Goal: Check status: Check status

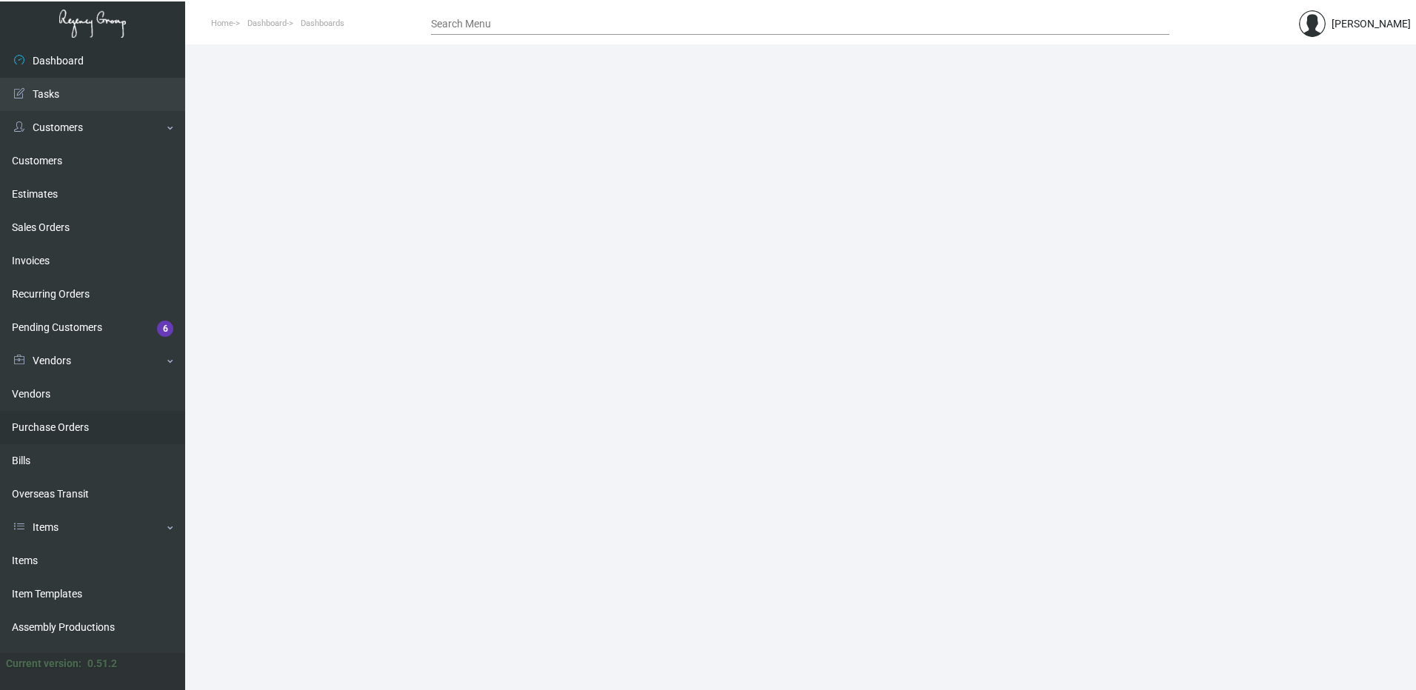
click at [47, 416] on link "Purchase Orders" at bounding box center [92, 427] width 185 height 33
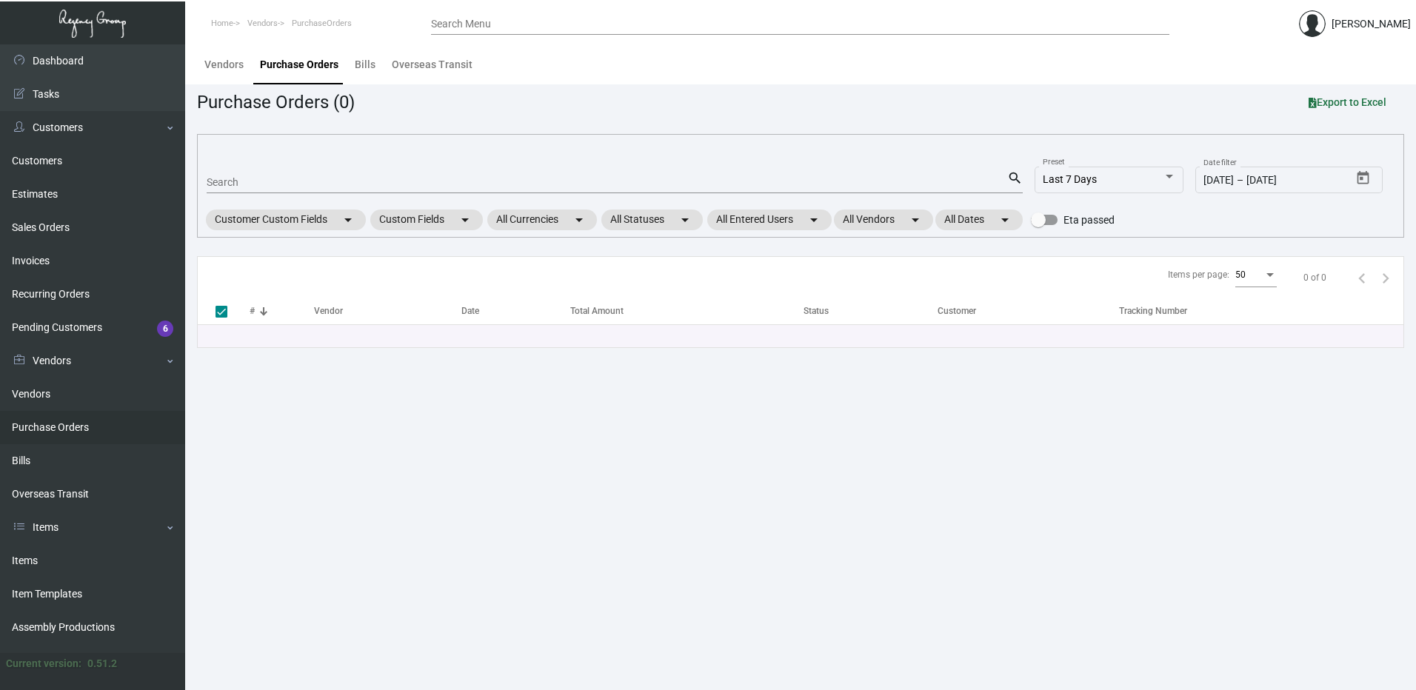
click at [254, 174] on div "Search" at bounding box center [607, 181] width 801 height 23
click at [253, 177] on input "Search" at bounding box center [607, 183] width 801 height 12
paste input "106535"
type input "106535"
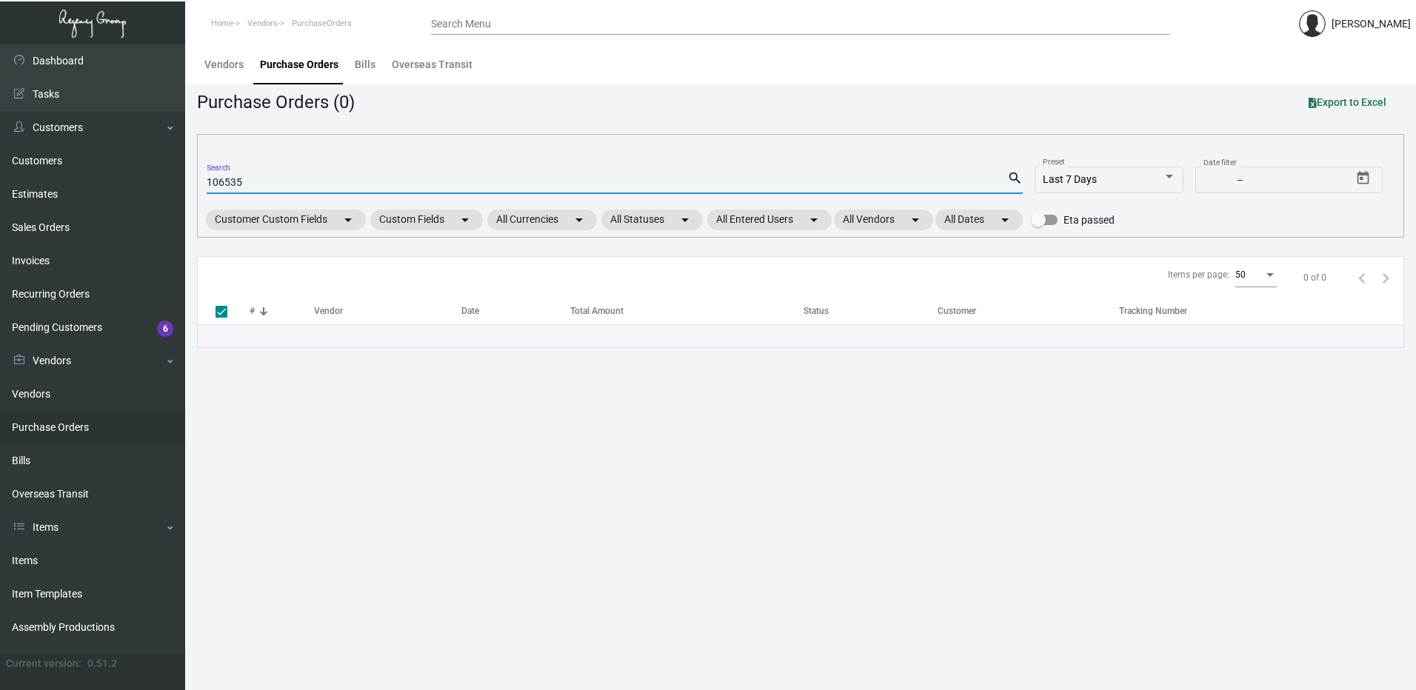
checkbox input "false"
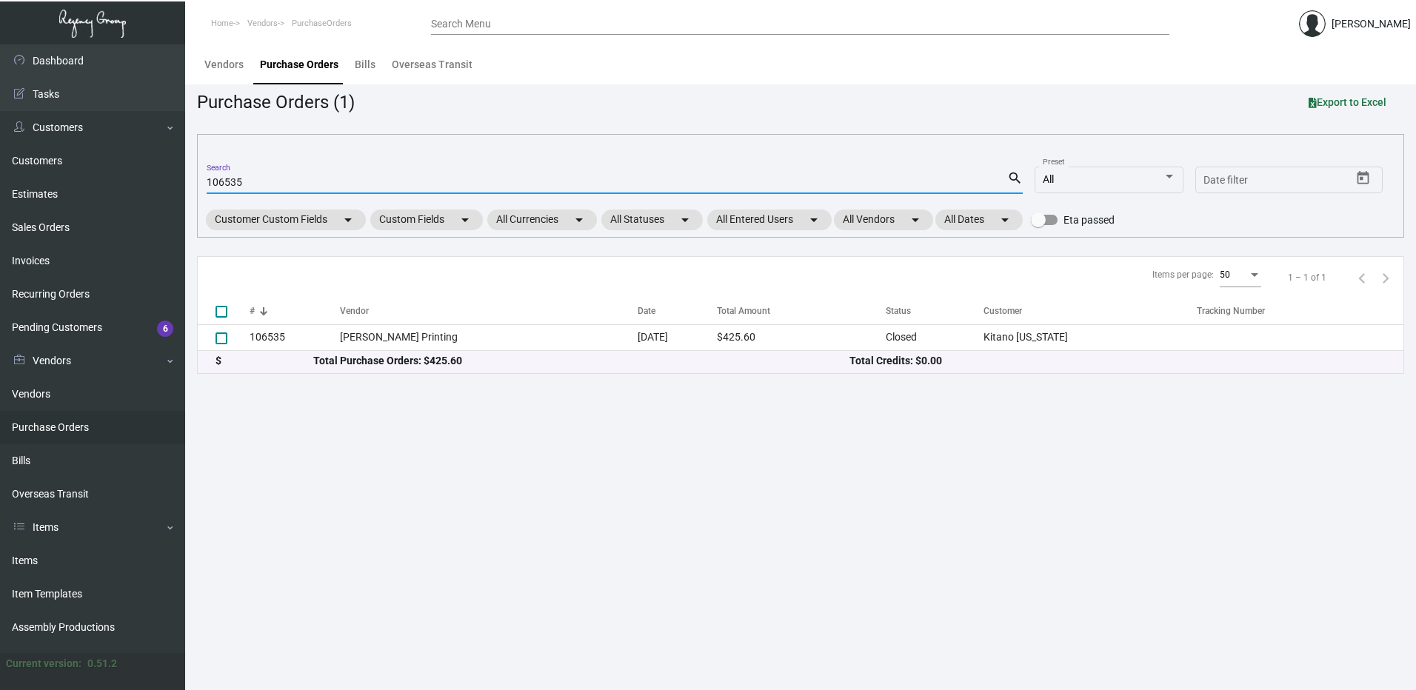
type input "106535"
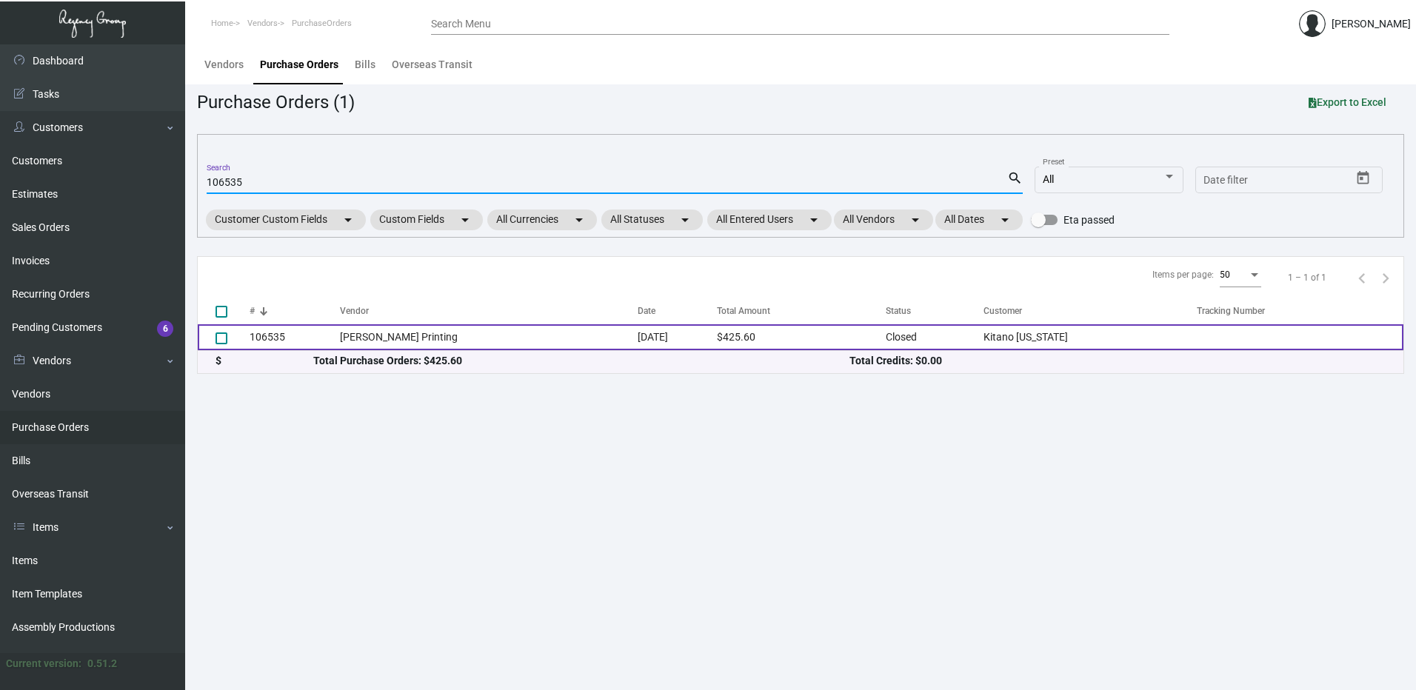
click at [289, 333] on td "106535" at bounding box center [295, 337] width 90 height 26
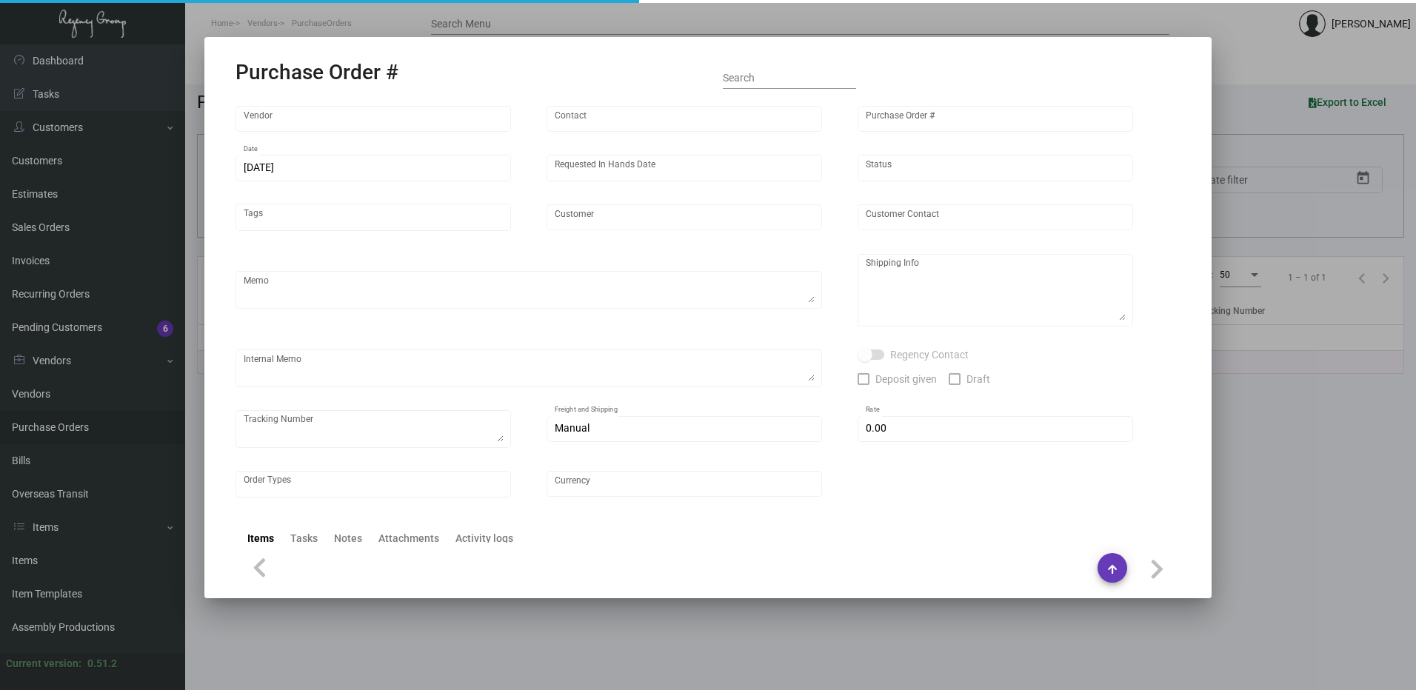
type input "[PERSON_NAME] Printing"
type input "[PERSON_NAME]"
type input "106535"
type input "[DATE]"
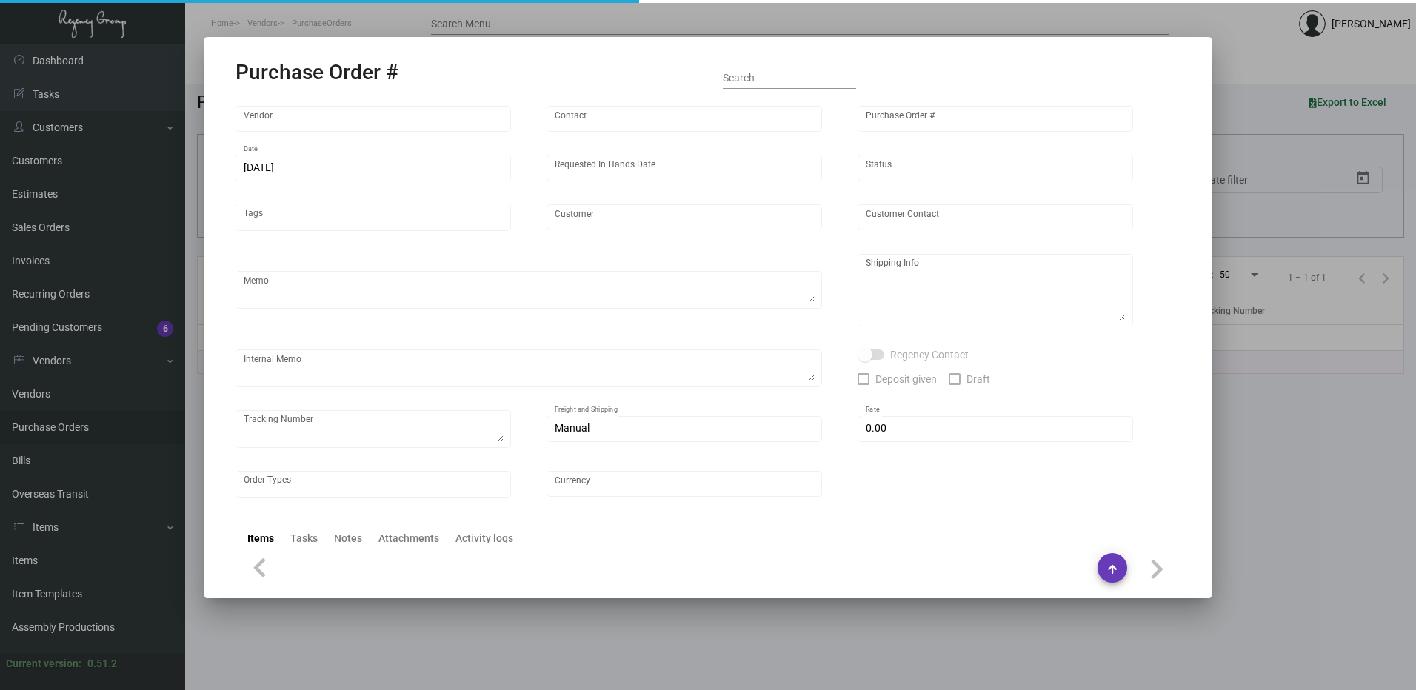
type input "Kitano [US_STATE]"
type input "[PERSON_NAME]"
type textarea "Please reach out to SH for UPS labels. Reorder - Purchase Order #102105"
type textarea "Kitano [US_STATE] - [PERSON_NAME][GEOGRAPHIC_DATA][STREET_ADDRESS][US_STATE]"
type textarea "7/25 - Requested ESD."
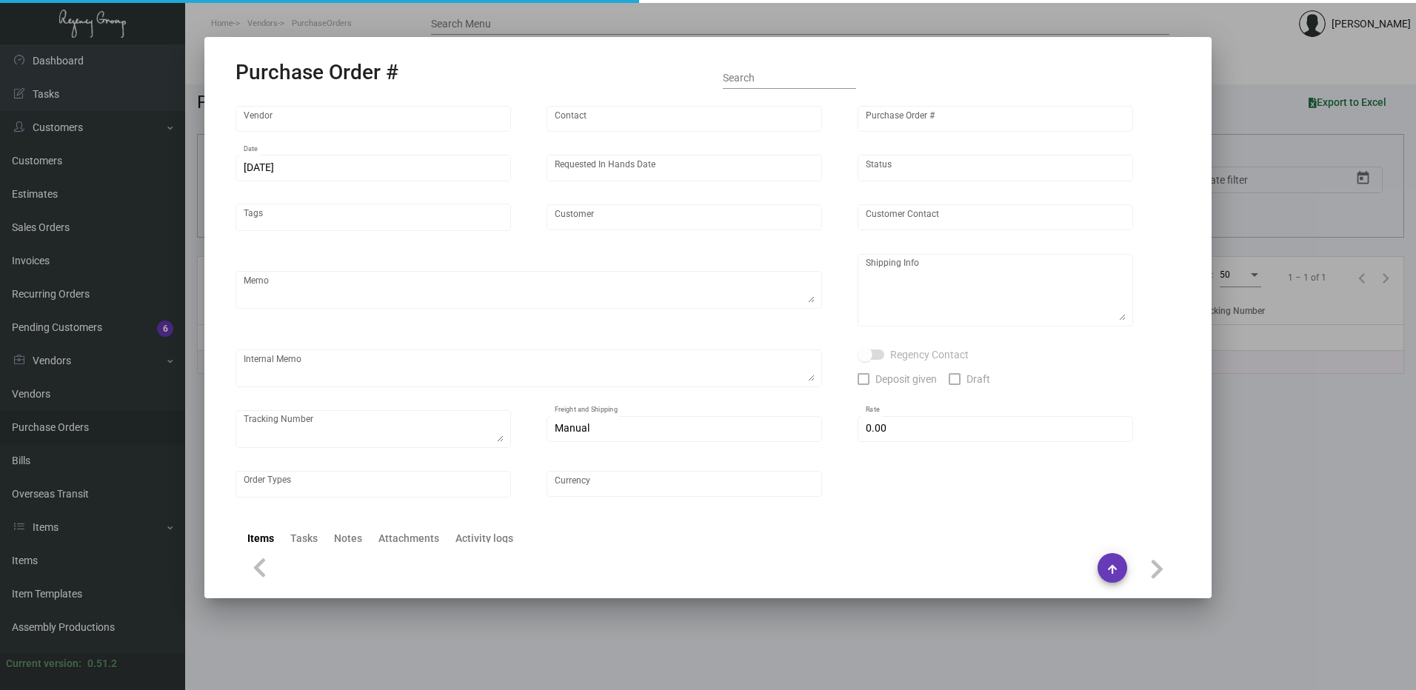
type input "$ 0.00"
type input "United States Dollar $"
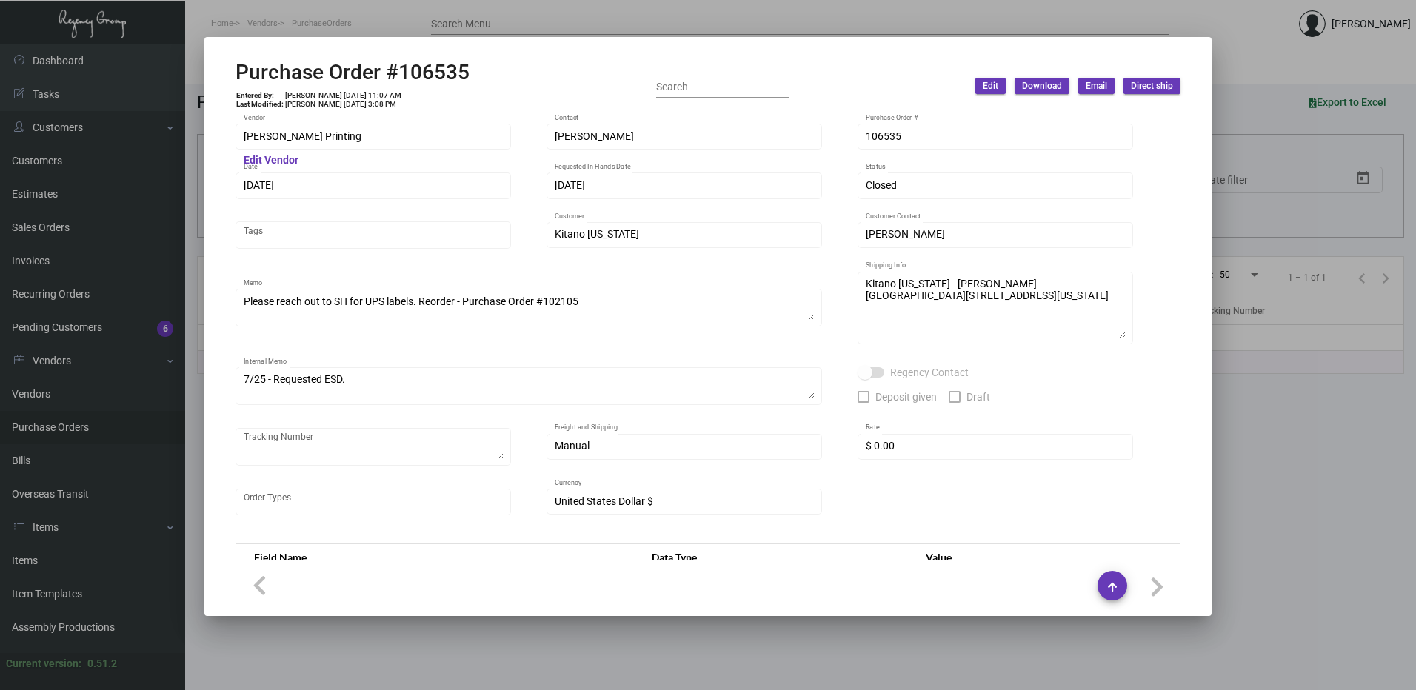
click at [1253, 22] on div at bounding box center [708, 345] width 1416 height 690
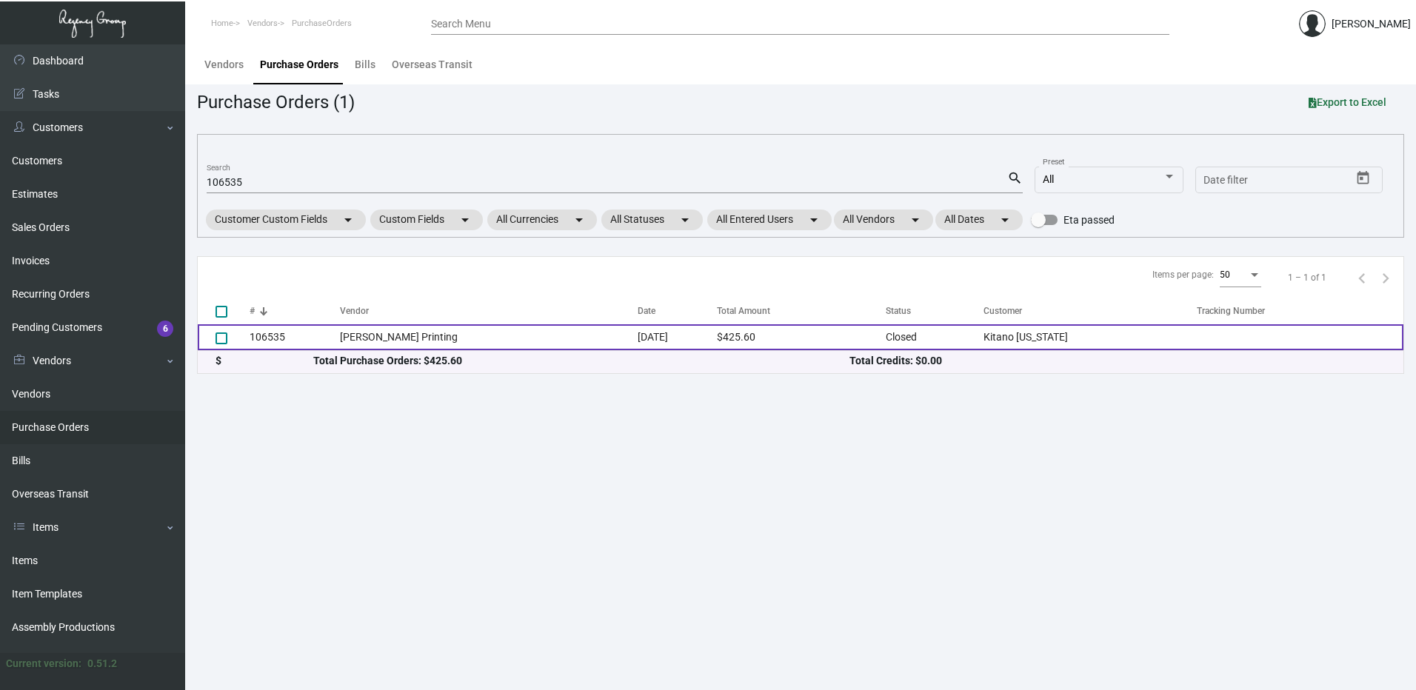
click at [290, 327] on td "106535" at bounding box center [295, 337] width 90 height 26
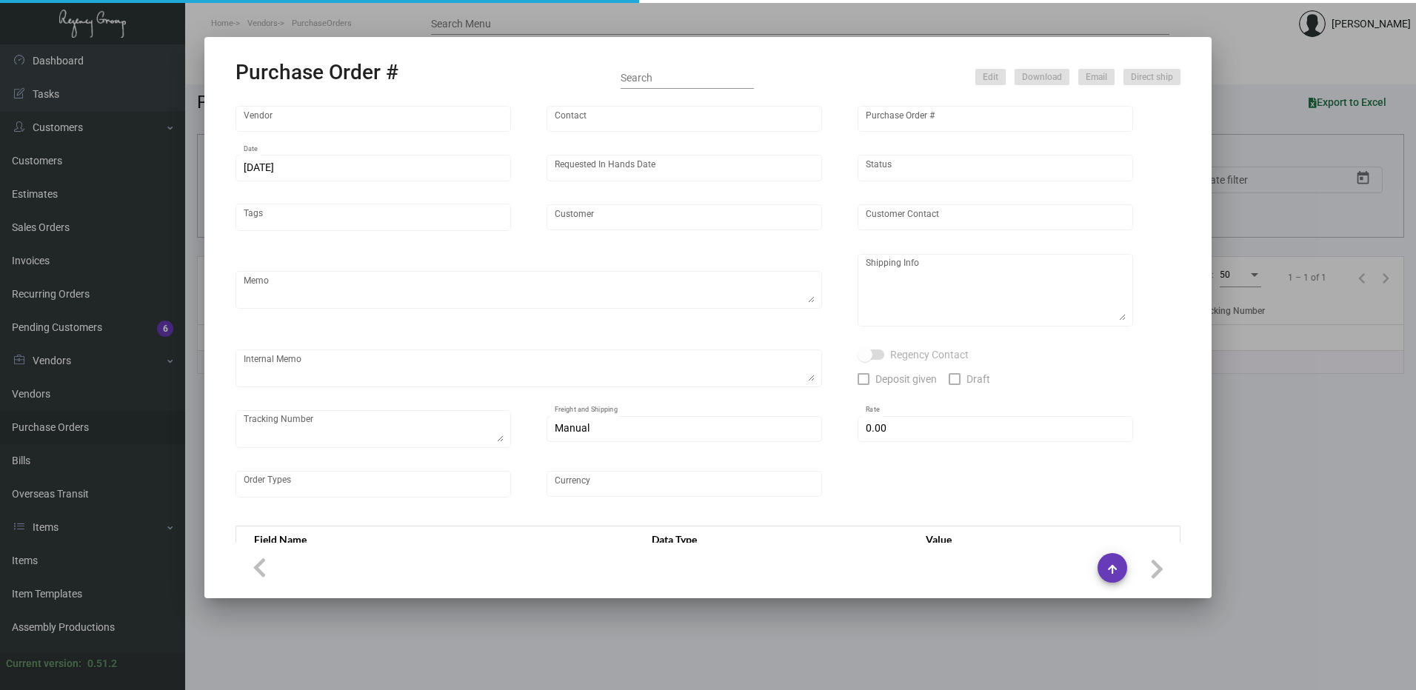
type input "[PERSON_NAME] Printing"
type input "[PERSON_NAME]"
type input "106535"
type input "[DATE]"
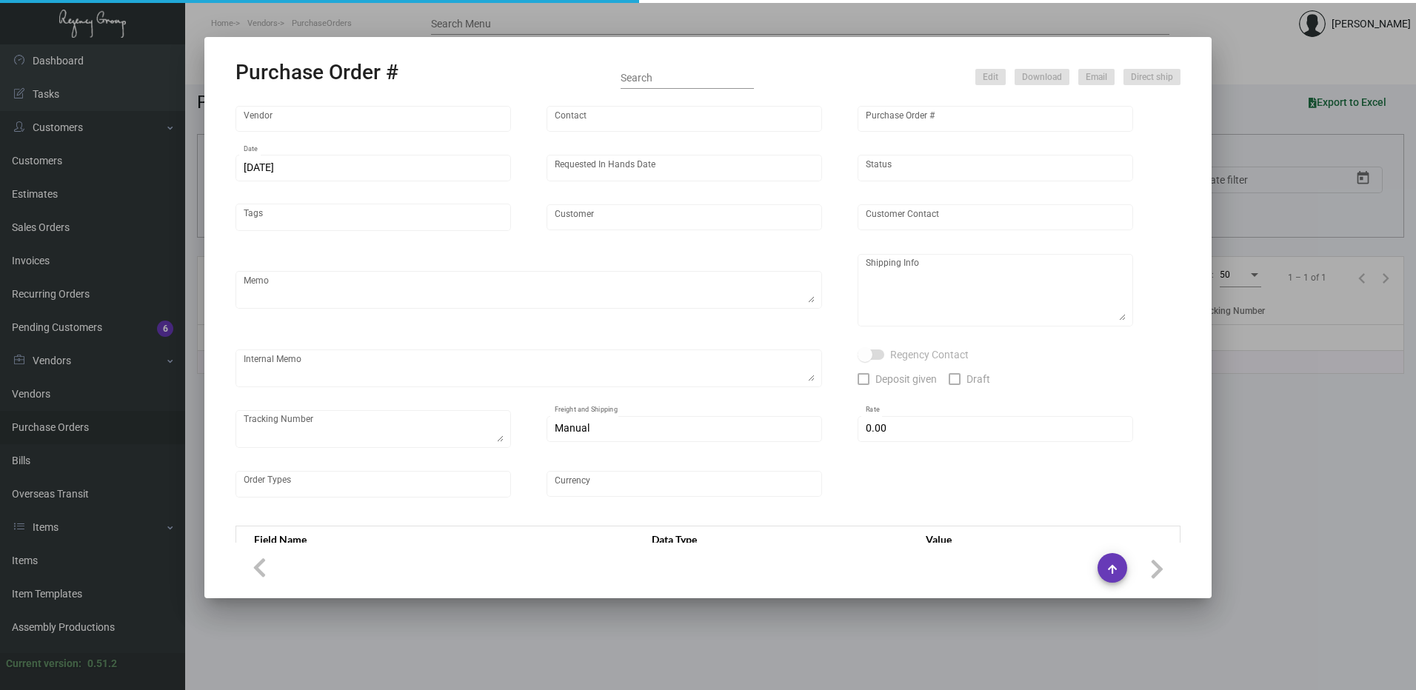
type input "Kitano [US_STATE]"
type input "[PERSON_NAME]"
type textarea "Please reach out to SH for UPS labels. Reorder - Purchase Order #102105"
type textarea "Kitano [US_STATE] - [PERSON_NAME][GEOGRAPHIC_DATA][STREET_ADDRESS][US_STATE]"
type textarea "7/25 - Requested ESD."
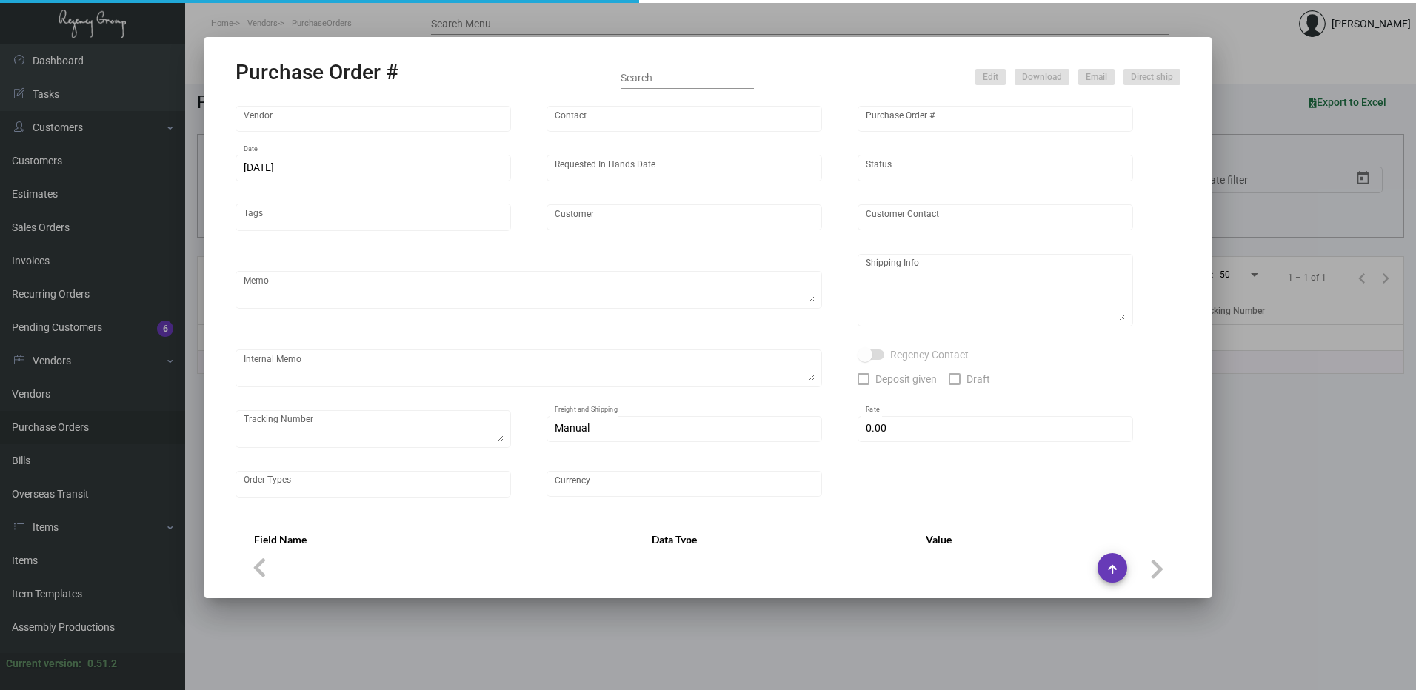
type input "$ 0.00"
type input "United States Dollar $"
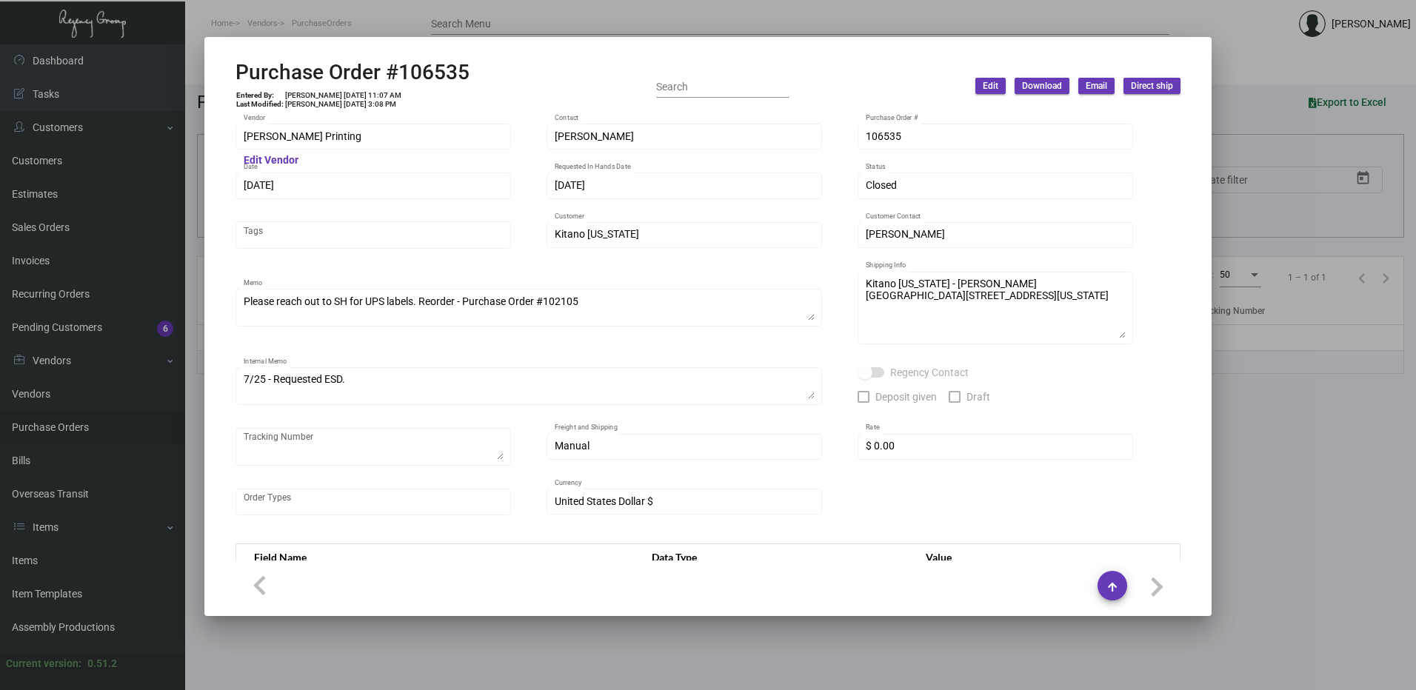
click at [1245, 42] on div at bounding box center [708, 345] width 1416 height 690
